Goal: Find specific page/section: Find specific page/section

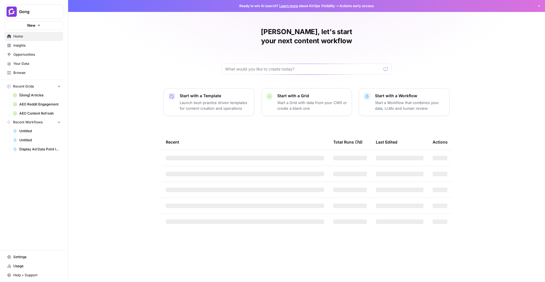
click at [46, 13] on span "Gong" at bounding box center [36, 12] width 34 height 6
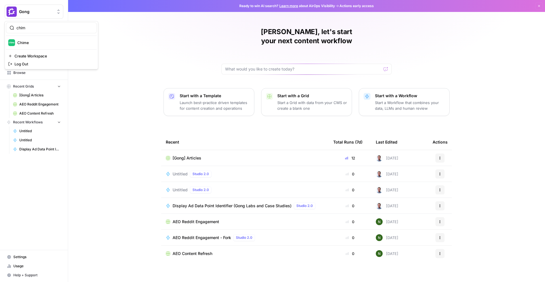
type input "chim"
click button "Chime" at bounding box center [51, 42] width 91 height 9
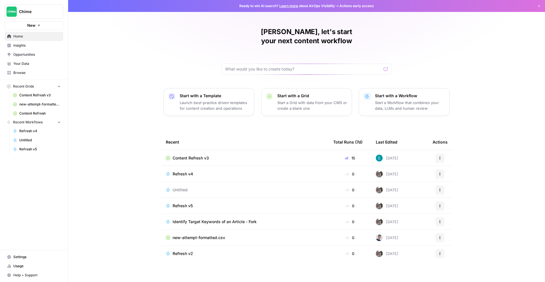
click at [38, 45] on span "Insights" at bounding box center [36, 45] width 47 height 5
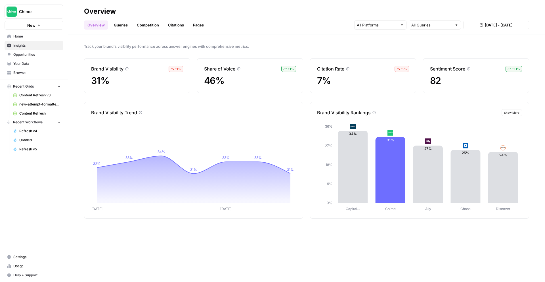
click at [386, 28] on div at bounding box center [381, 24] width 52 height 9
click at [391, 38] on span "Gemini" at bounding box center [380, 39] width 29 height 6
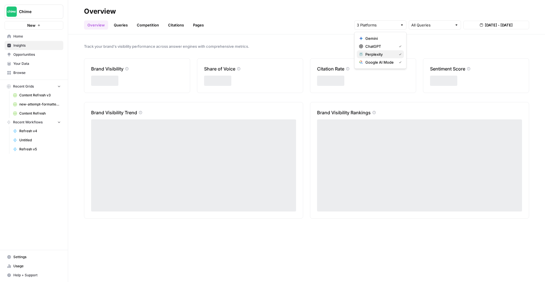
click at [389, 54] on span "Perplexity" at bounding box center [380, 54] width 29 height 6
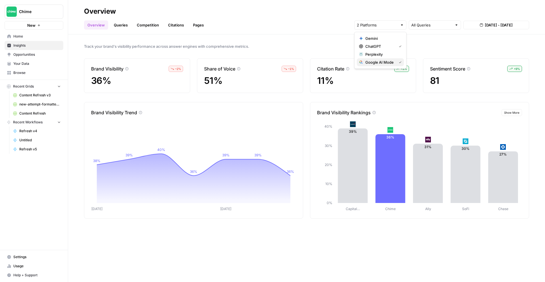
click at [392, 63] on span "Google AI Mode" at bounding box center [380, 62] width 29 height 6
